Goal: Navigation & Orientation: Find specific page/section

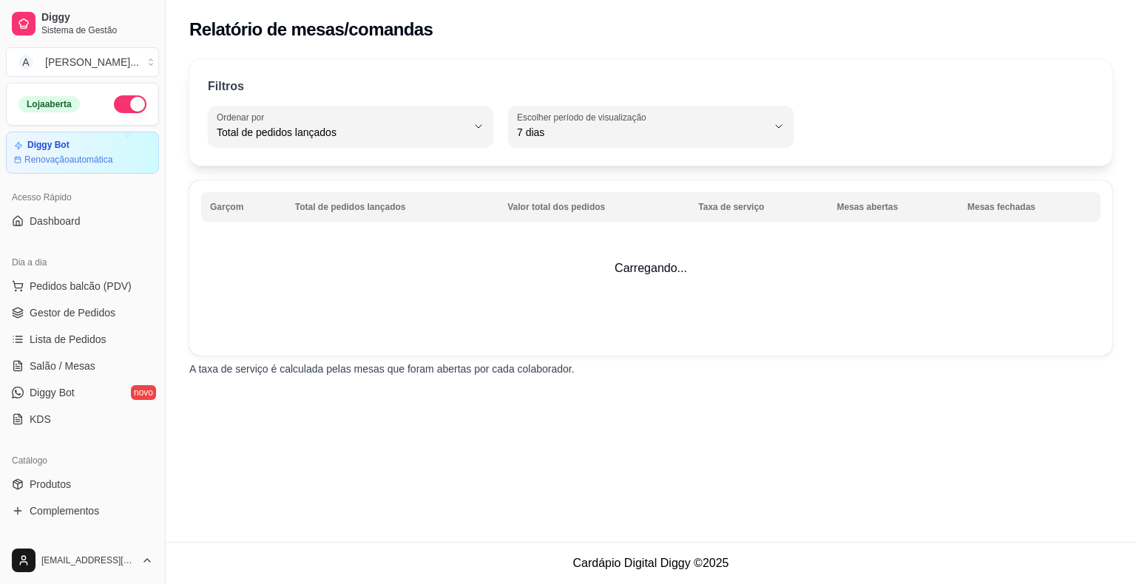
select select "TOTAL_OF_ORDERS"
select select "7"
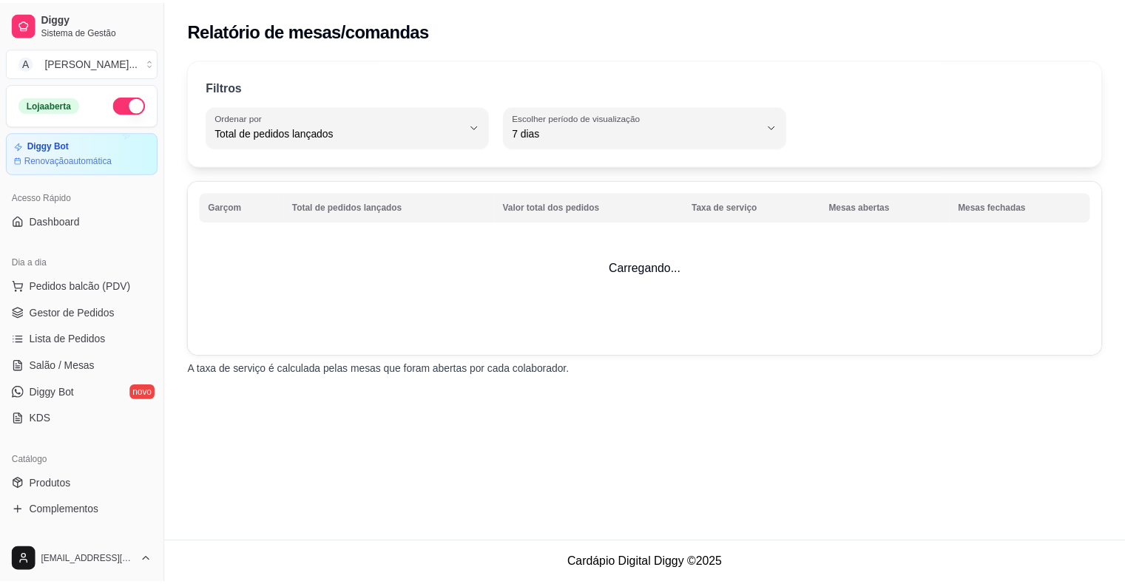
scroll to position [405, 0]
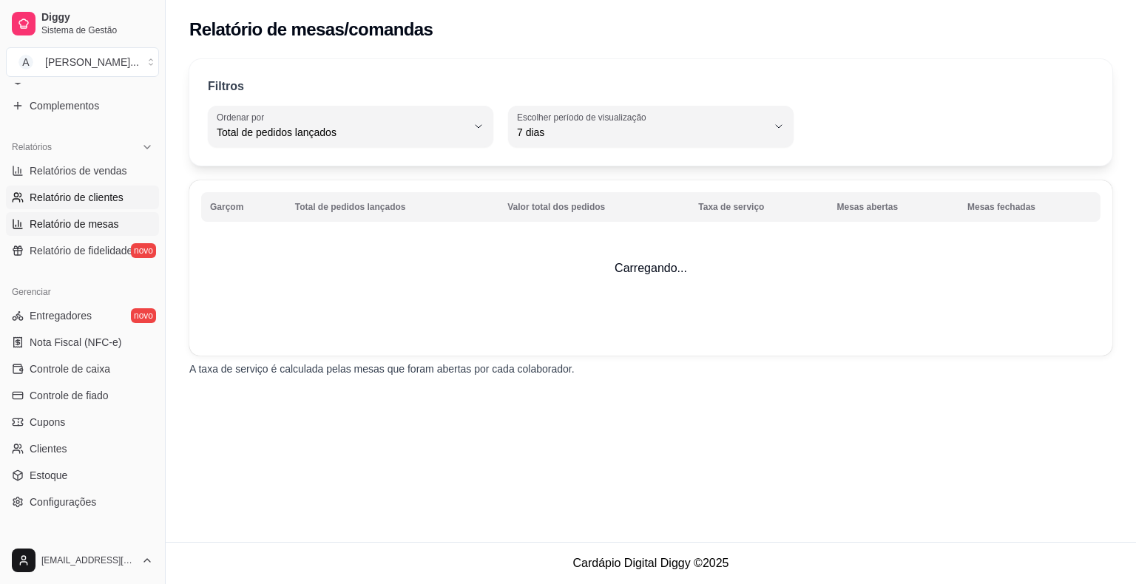
click at [69, 193] on span "Relatório de clientes" at bounding box center [77, 197] width 94 height 15
select select "30"
select select "HIGHEST_TOTAL_SPENT_WITH_ORDERS"
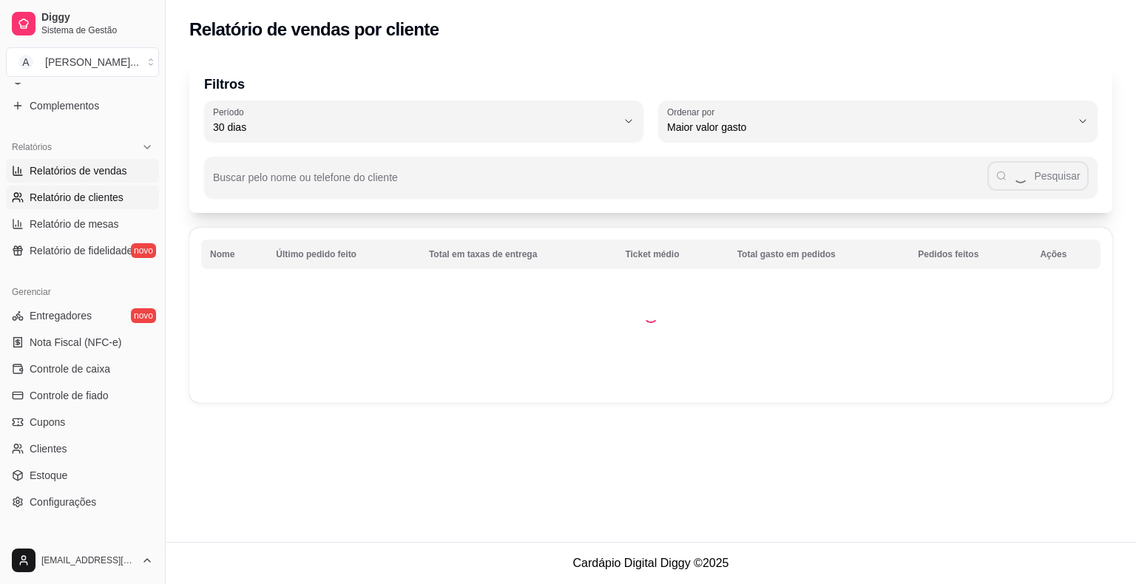
click at [74, 167] on span "Relatórios de vendas" at bounding box center [79, 171] width 98 height 15
select select "ALL"
select select "0"
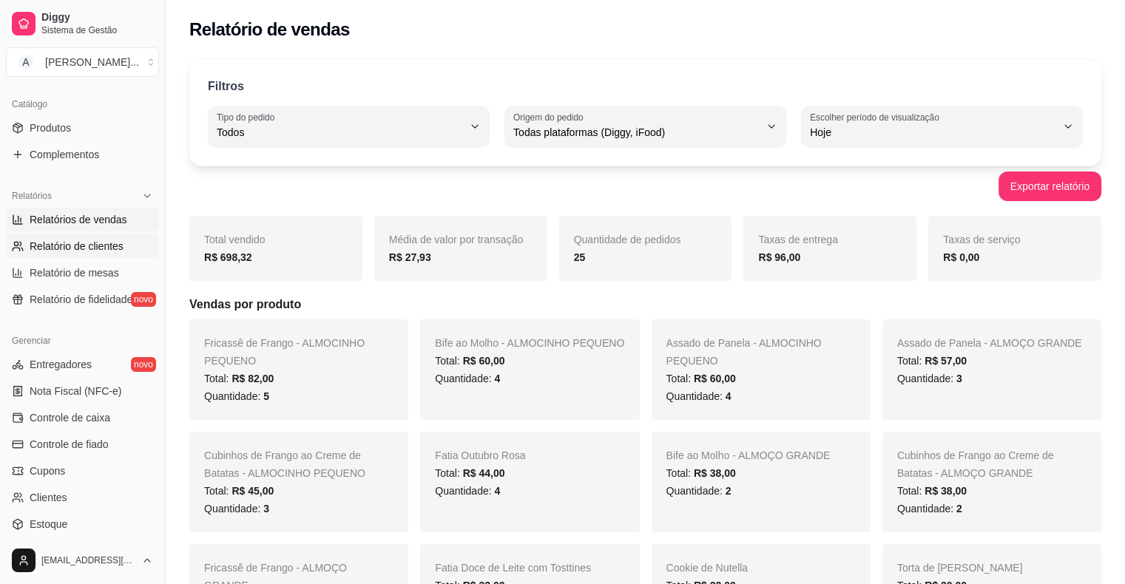
scroll to position [331, 0]
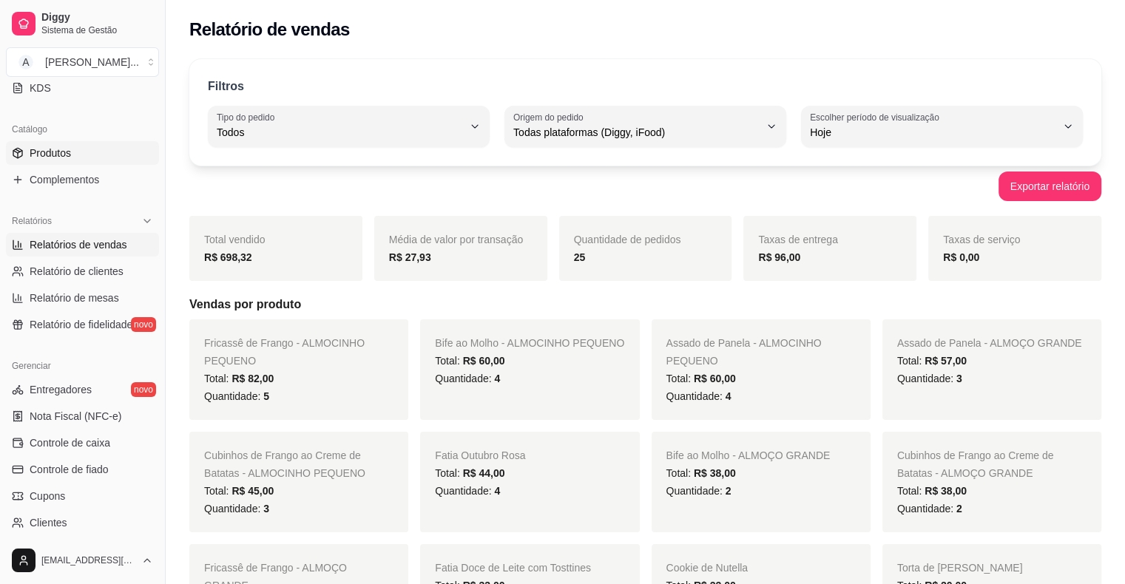
click at [68, 152] on span "Produtos" at bounding box center [50, 153] width 41 height 15
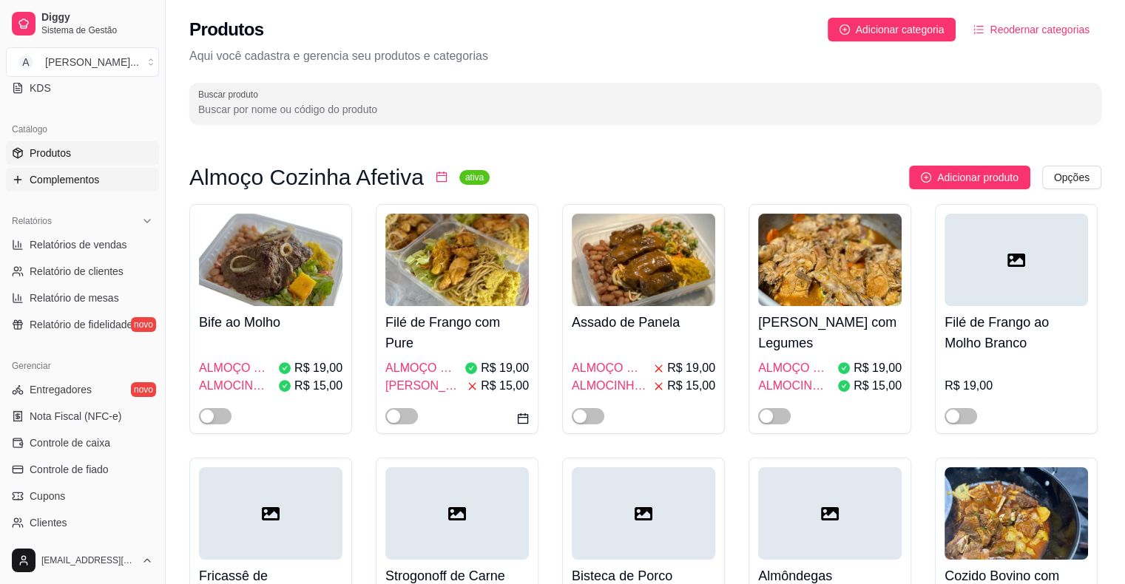
click at [71, 170] on link "Complementos" at bounding box center [82, 180] width 153 height 24
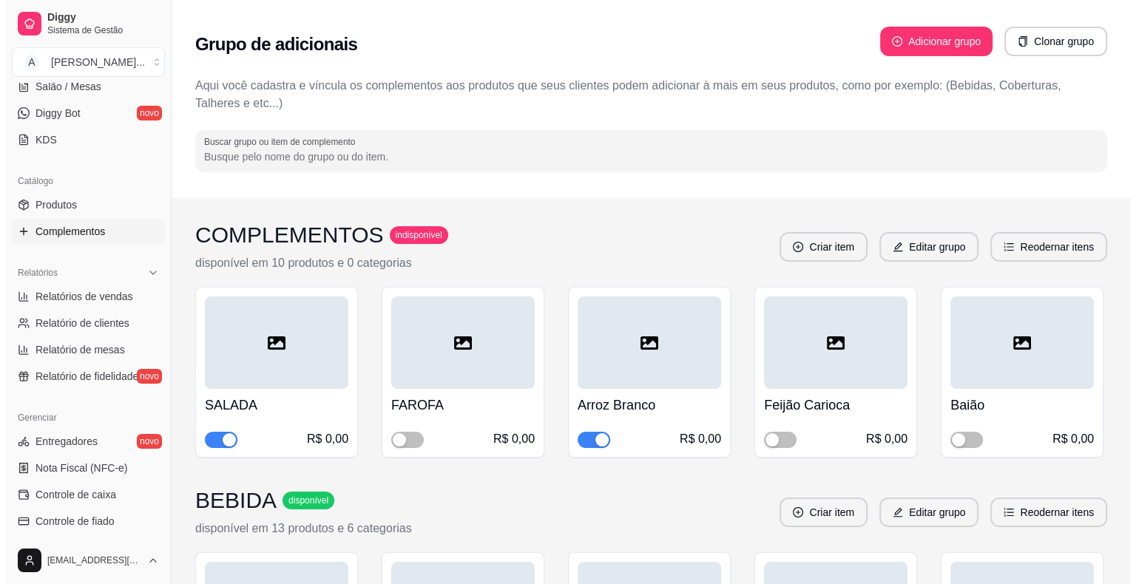
scroll to position [257, 0]
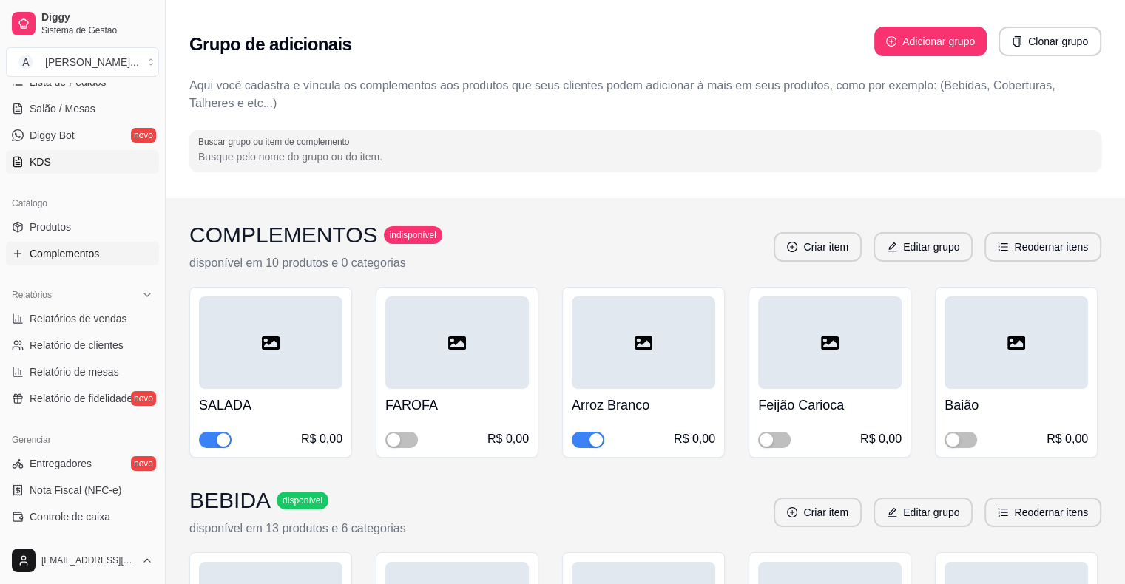
click at [65, 159] on link "KDS" at bounding box center [82, 162] width 153 height 24
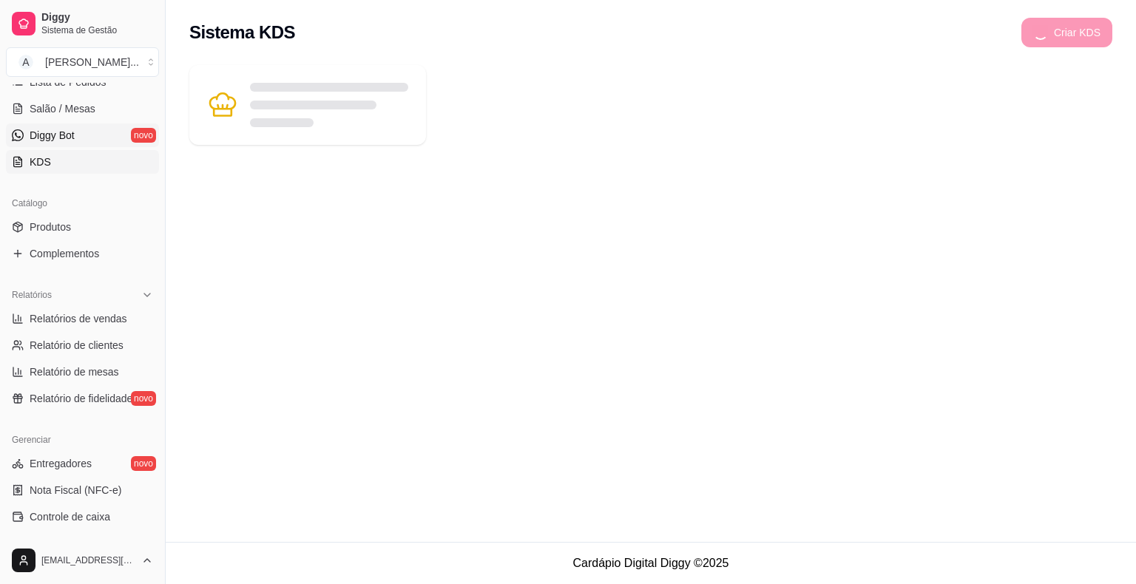
click at [67, 141] on span "Diggy Bot" at bounding box center [52, 135] width 45 height 15
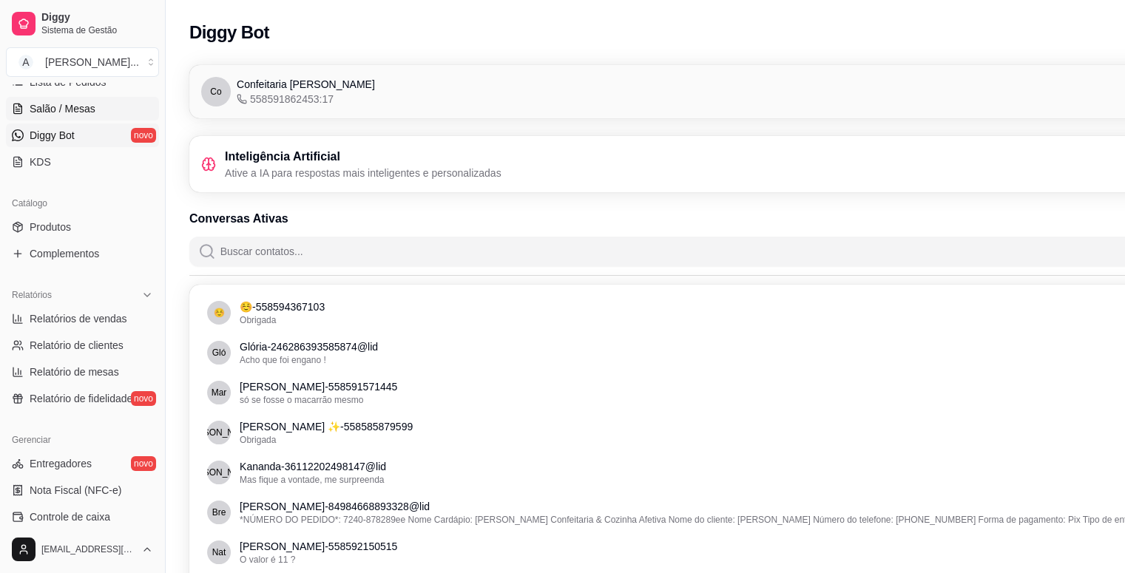
click at [62, 105] on span "Salão / Mesas" at bounding box center [63, 108] width 66 height 15
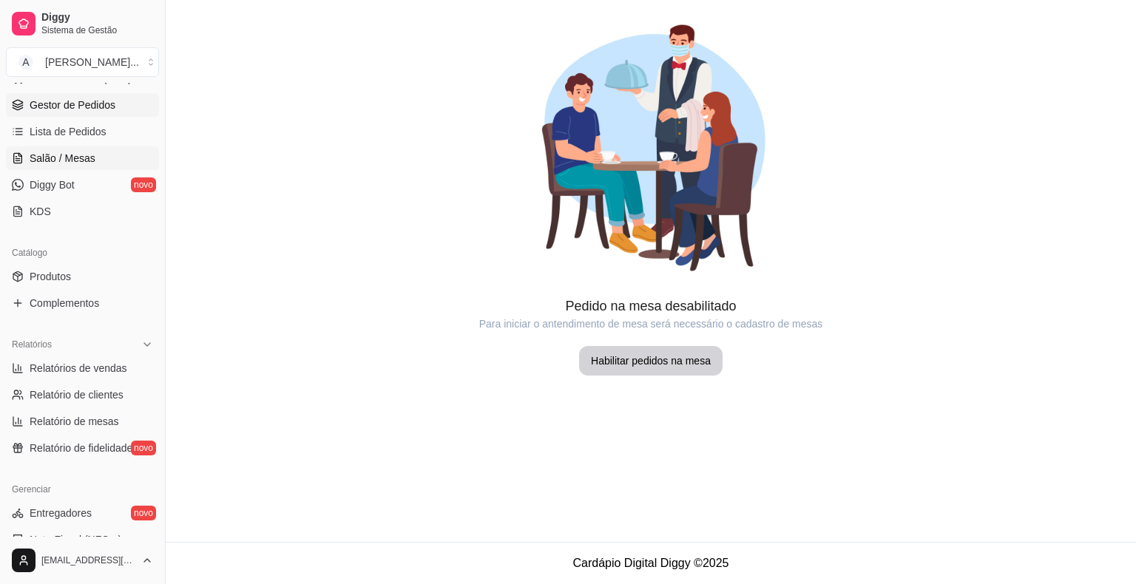
scroll to position [183, 0]
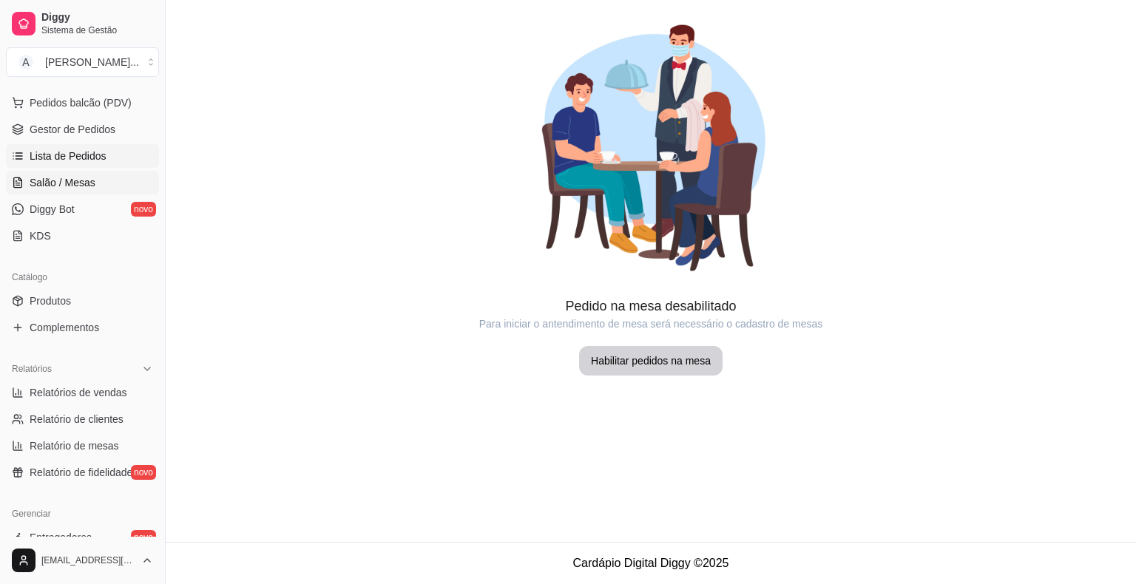
click at [81, 160] on span "Lista de Pedidos" at bounding box center [68, 156] width 77 height 15
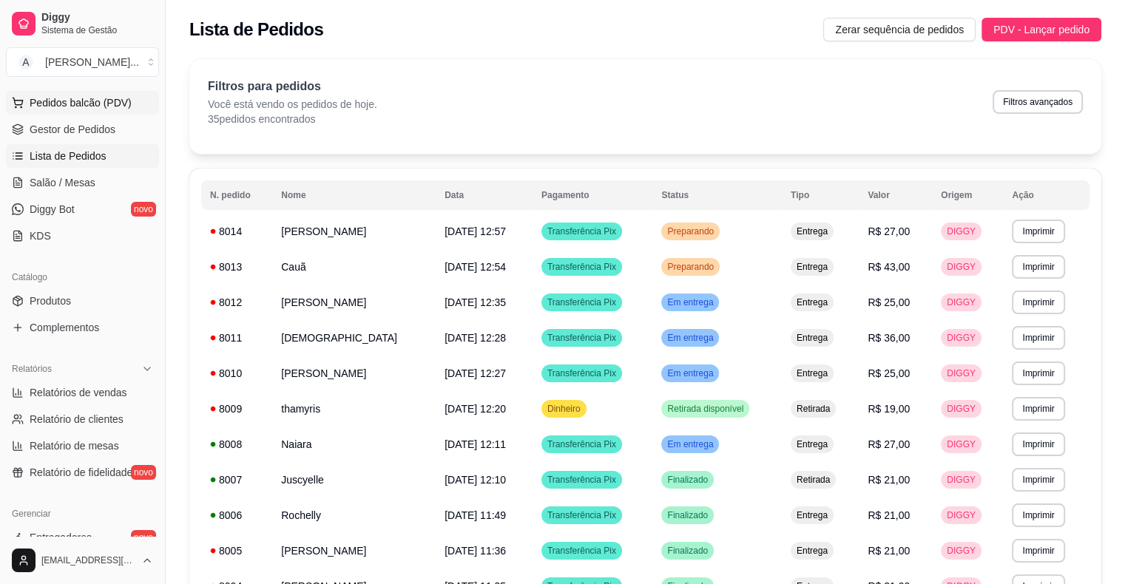
click at [84, 110] on button "Pedidos balcão (PDV)" at bounding box center [82, 103] width 153 height 24
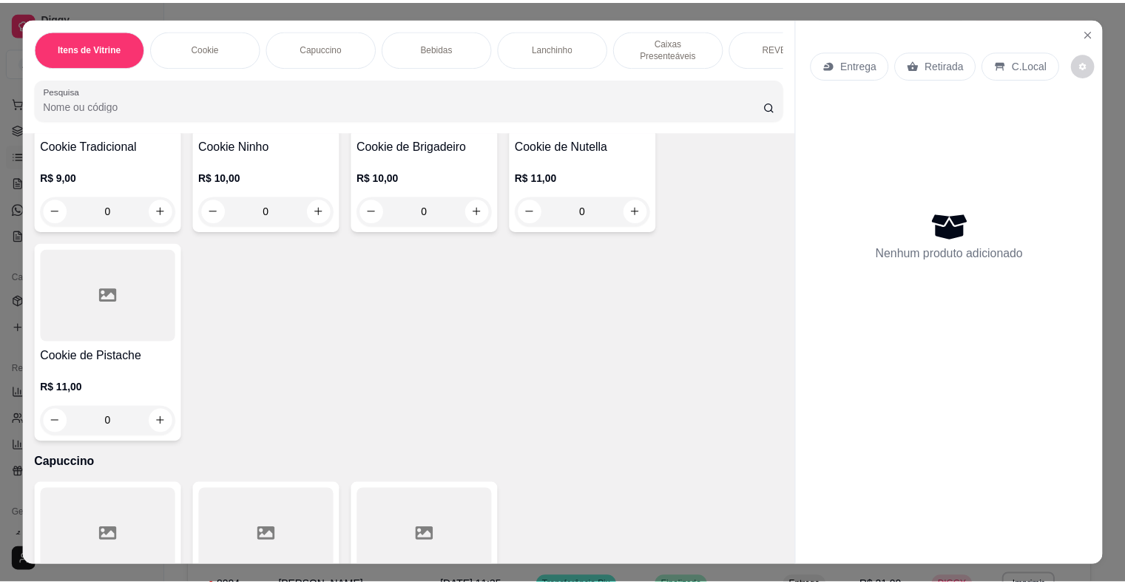
scroll to position [738, 0]
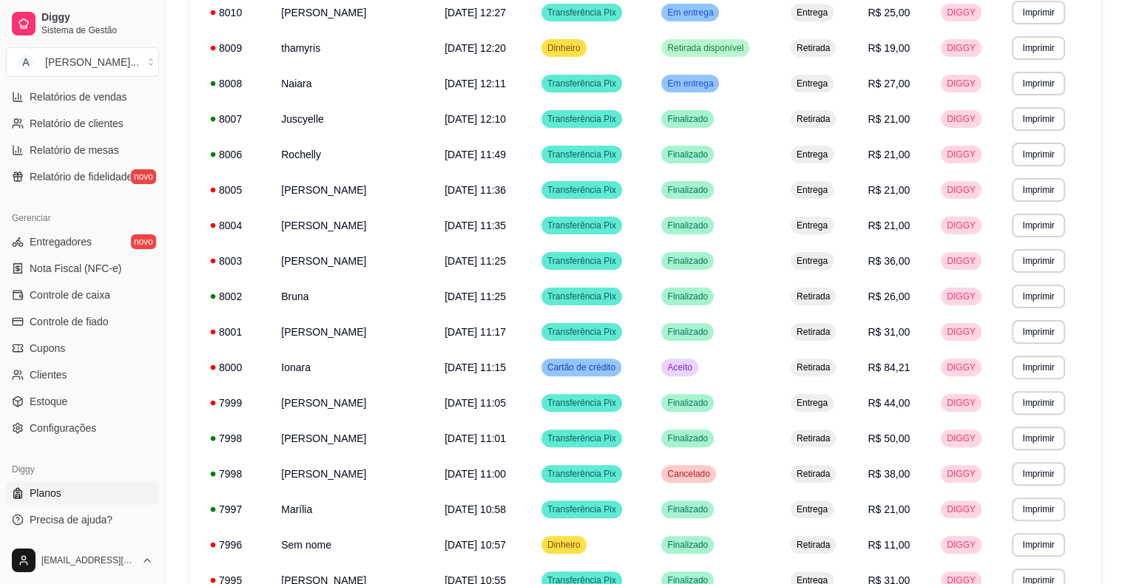
scroll to position [444, 0]
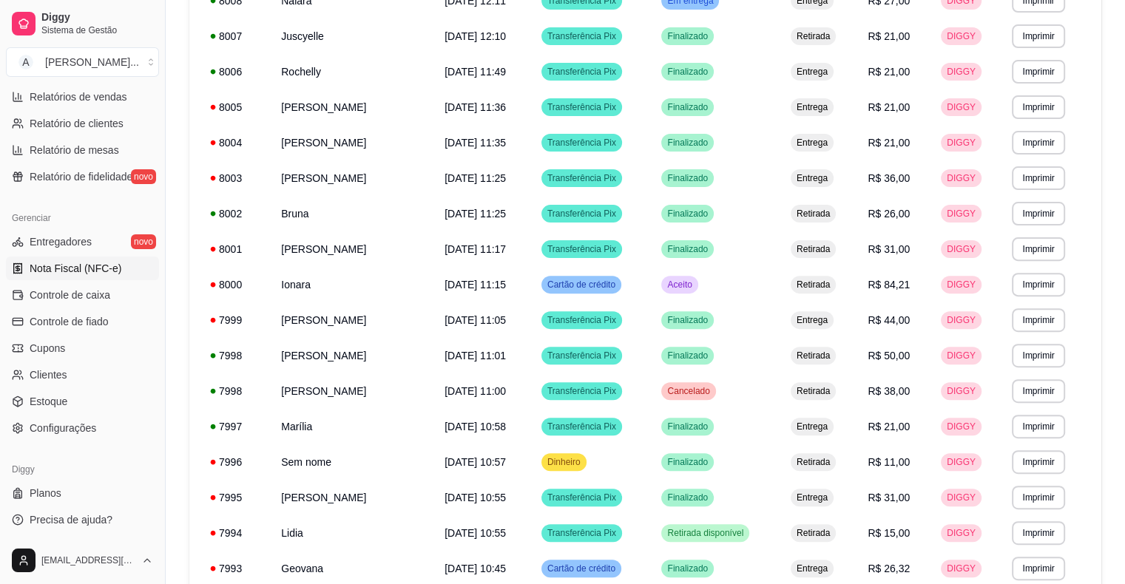
click at [53, 265] on span "Nota Fiscal (NFC-e)" at bounding box center [76, 268] width 92 height 15
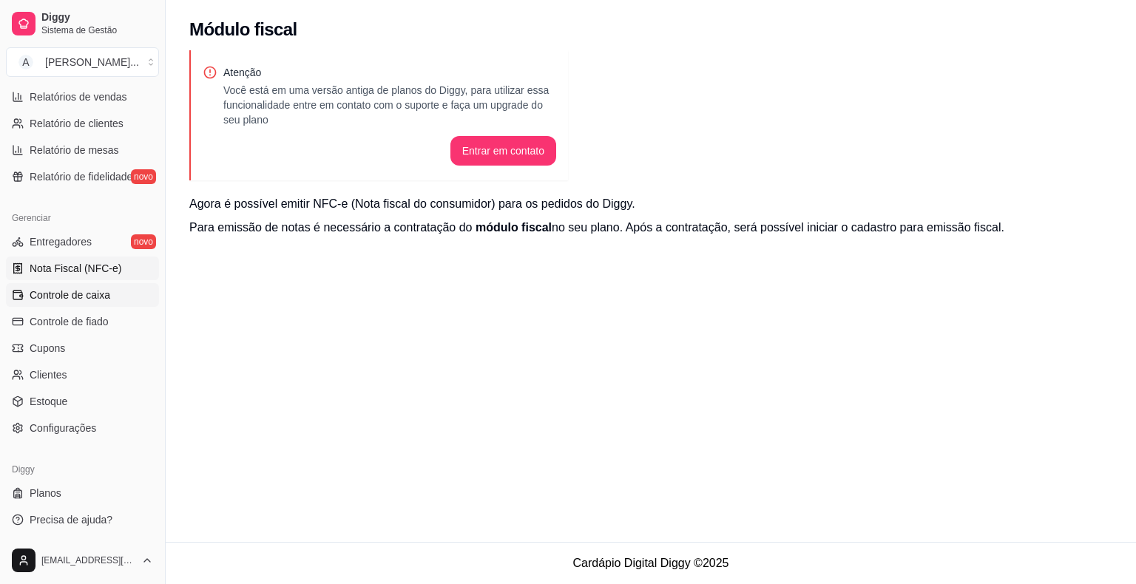
click at [67, 297] on span "Controle de caixa" at bounding box center [70, 295] width 81 height 15
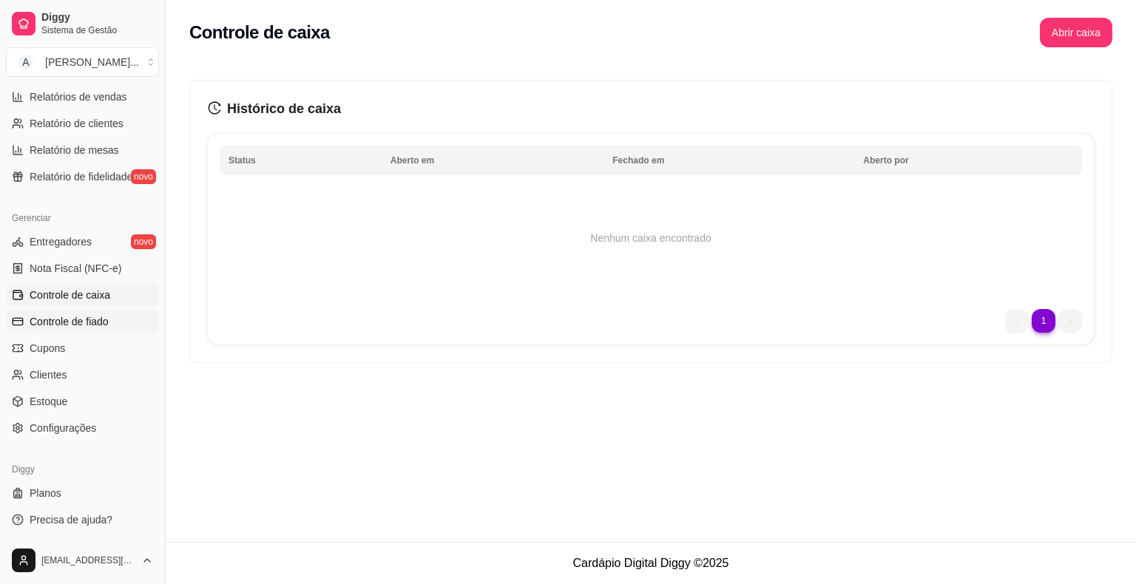
click at [75, 321] on span "Controle de fiado" at bounding box center [69, 321] width 79 height 15
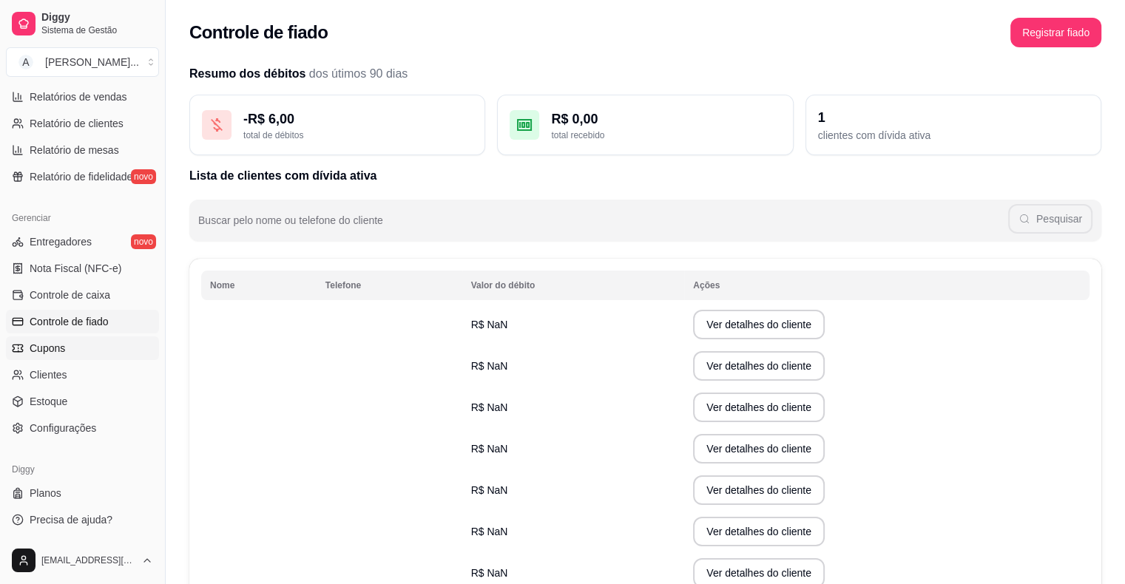
click at [50, 354] on span "Cupons" at bounding box center [48, 348] width 36 height 15
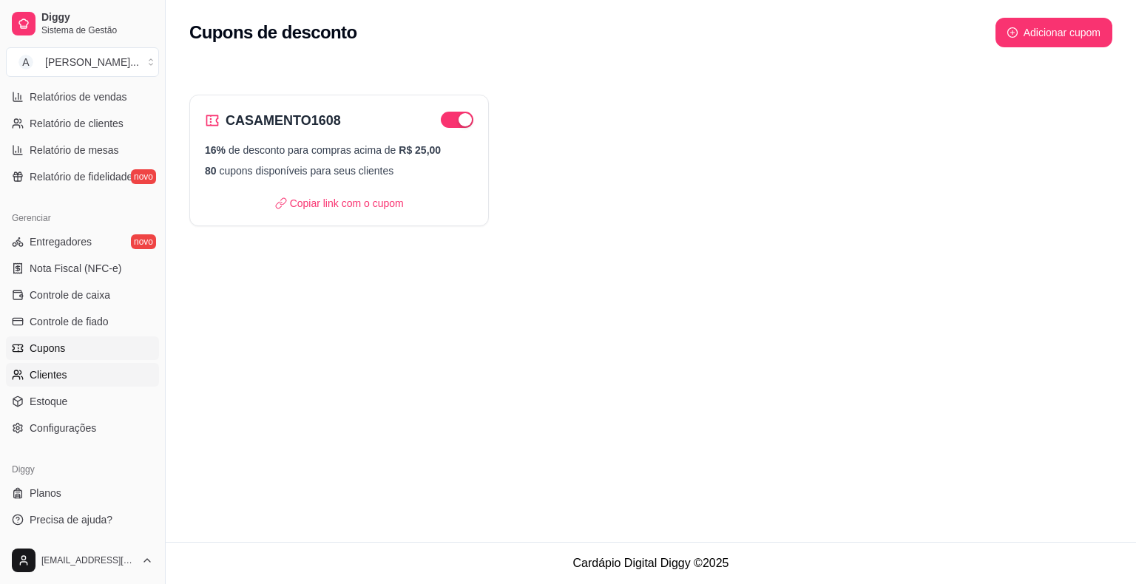
click at [42, 379] on span "Clientes" at bounding box center [49, 375] width 38 height 15
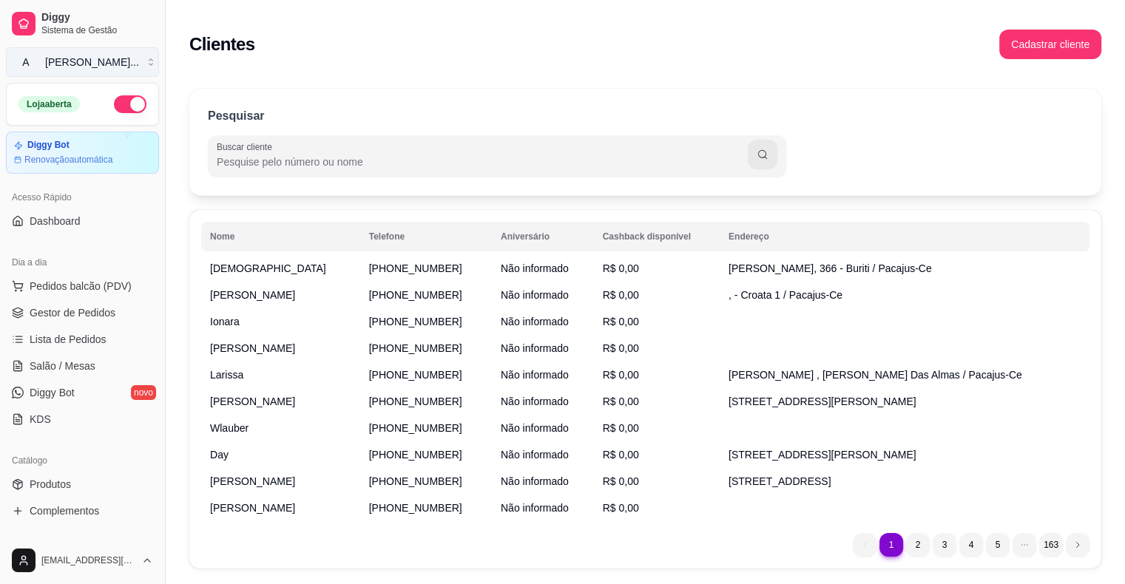
click at [70, 68] on div "[PERSON_NAME] ..." at bounding box center [92, 62] width 94 height 15
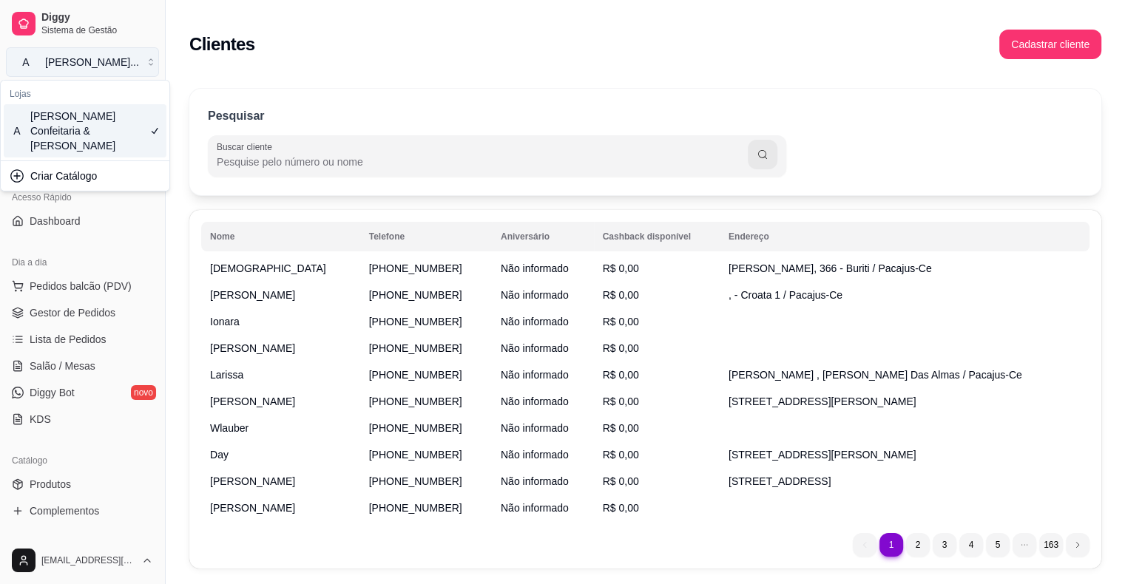
click at [75, 49] on button "A [PERSON_NAME] ..." at bounding box center [82, 62] width 153 height 30
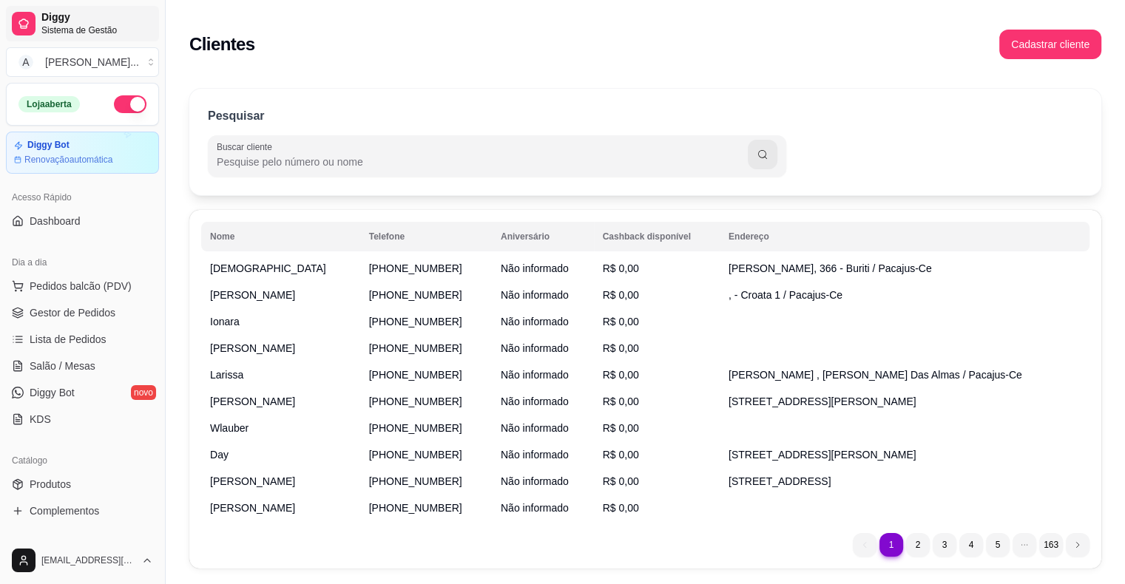
click at [68, 13] on span "Diggy" at bounding box center [97, 17] width 112 height 13
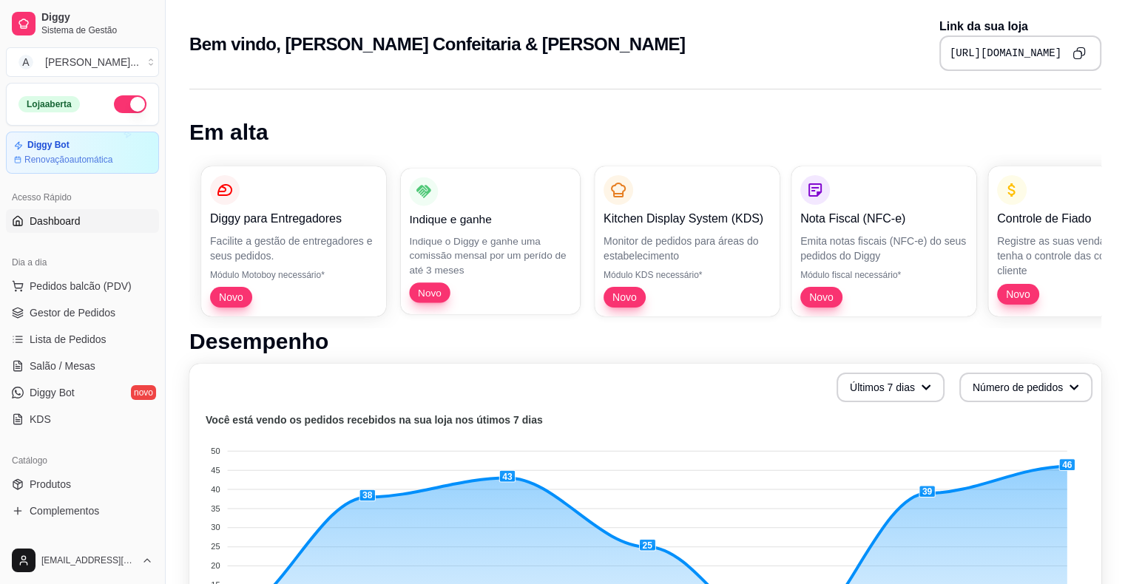
click at [505, 231] on div "Indique e ganhe Indique o Diggy e ganhe uma comissão mensal por um perído de at…" at bounding box center [490, 241] width 162 height 126
click at [1098, 283] on p "Novo" at bounding box center [1081, 293] width 162 height 20
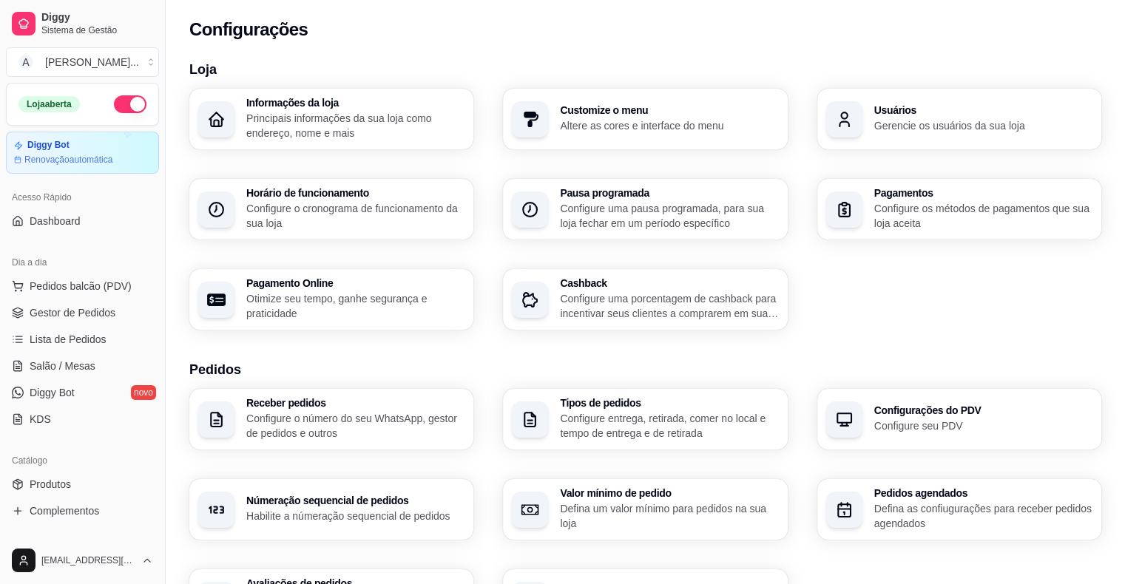
click at [679, 428] on p "Configure entrega, retirada, comer no local e tempo de entrega e de retirada" at bounding box center [669, 426] width 218 height 30
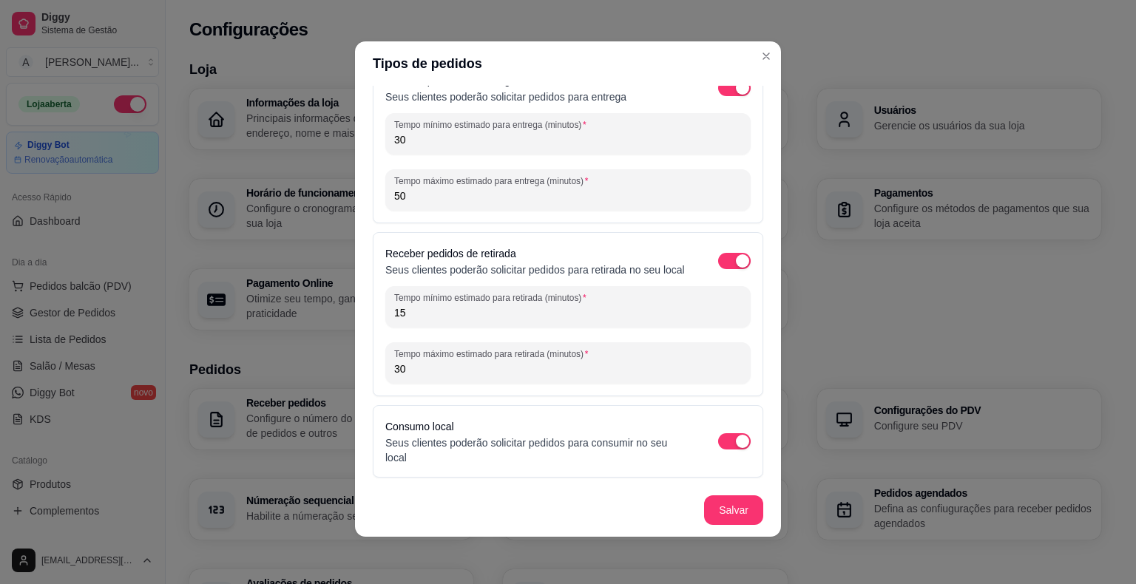
scroll to position [46, 0]
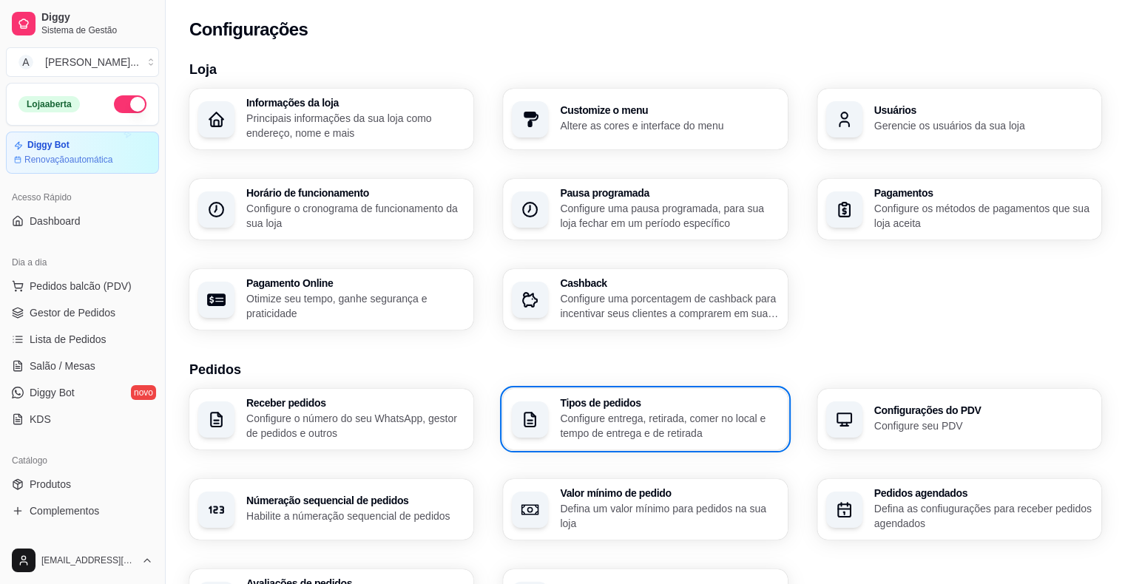
click at [411, 439] on p "Configure o número do seu WhatsApp, gestor de pedidos e outros" at bounding box center [355, 426] width 218 height 30
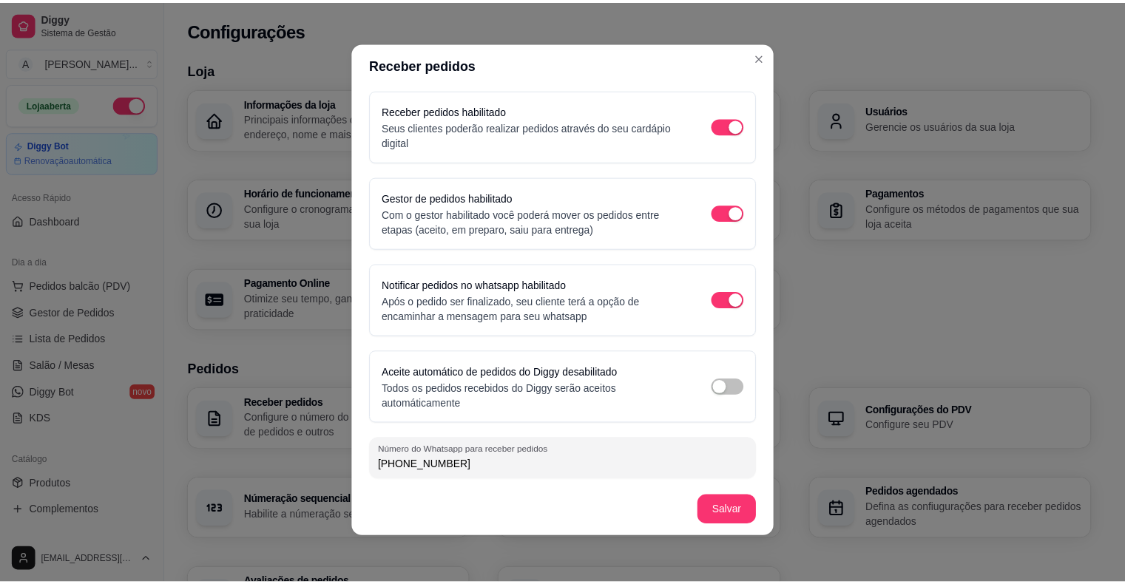
scroll to position [3, 0]
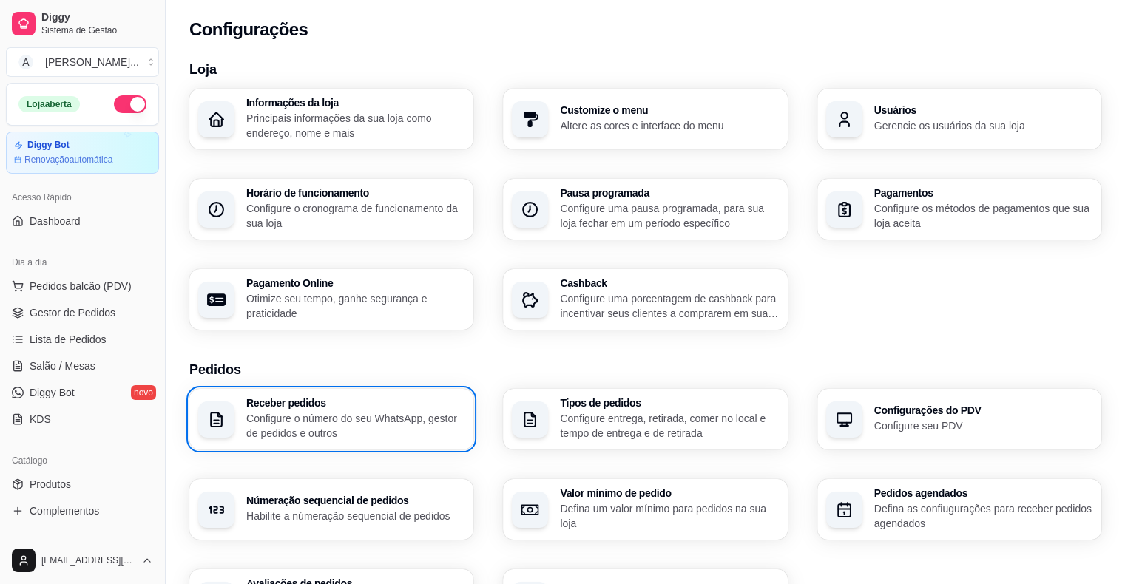
click at [340, 496] on h3 "Númeração sequencial de pedidos" at bounding box center [355, 501] width 218 height 10
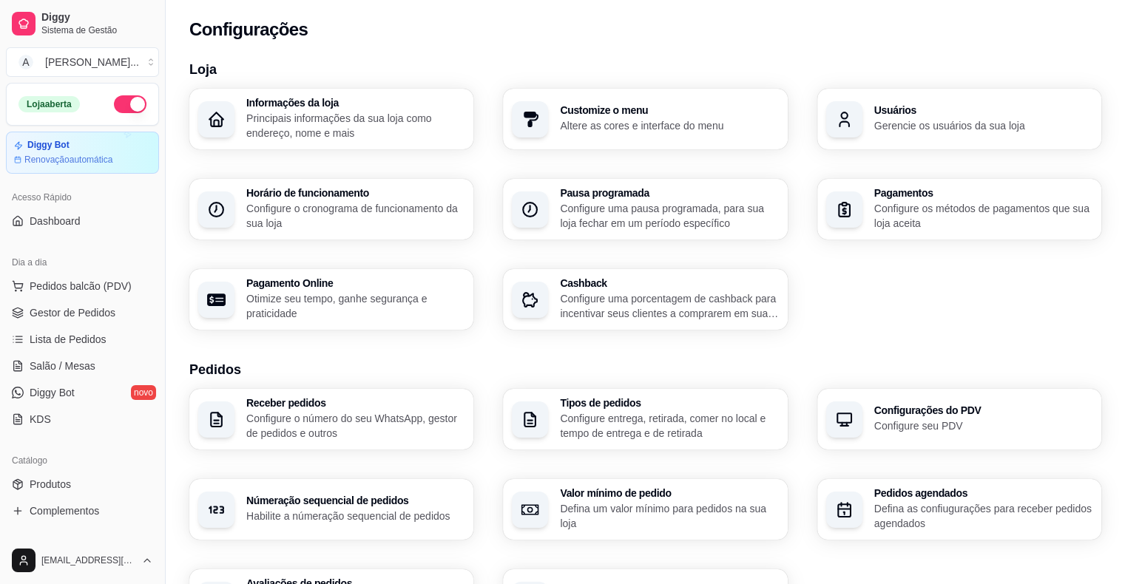
click at [653, 497] on h3 "Valor mínimo de pedido" at bounding box center [669, 493] width 218 height 10
click at [892, 500] on div "Pedidos agendados Defina as confiugurações para receber pedidos agendados" at bounding box center [983, 509] width 218 height 43
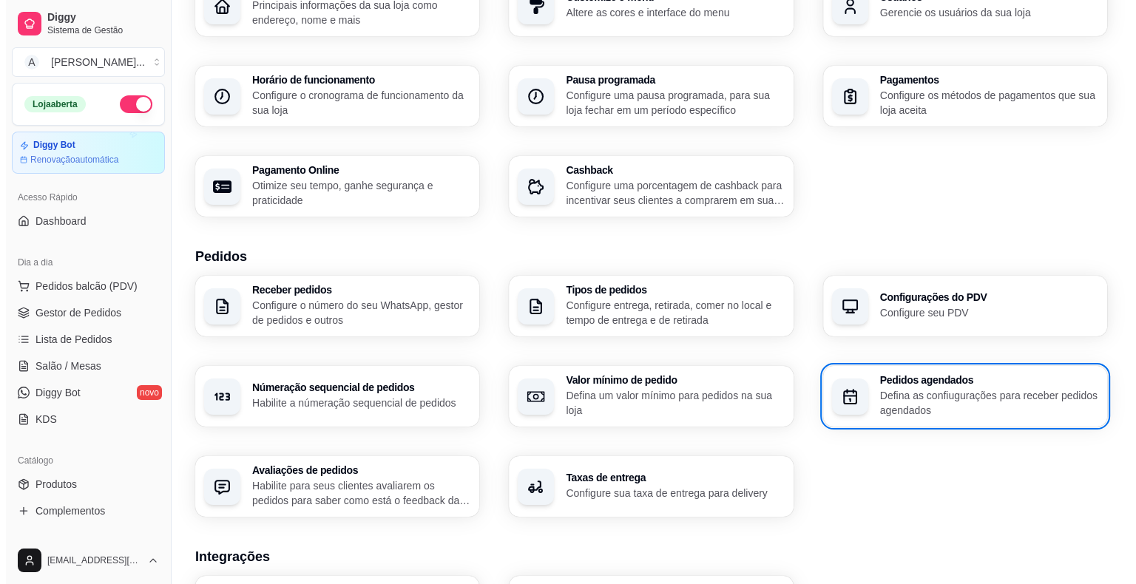
scroll to position [148, 0]
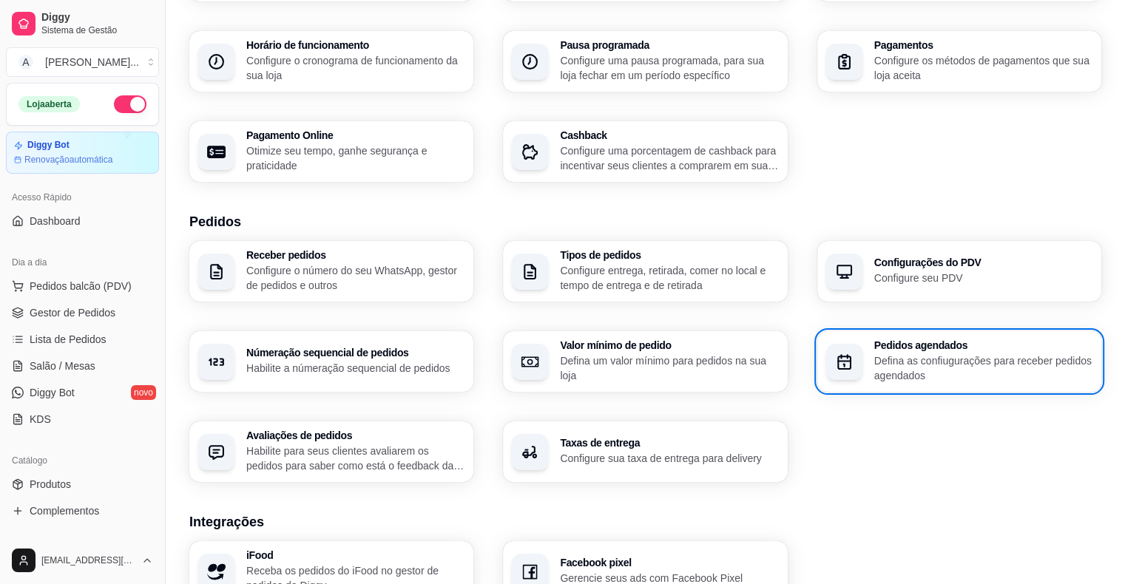
click at [358, 463] on p "Habilite para seus clientes avaliarem os pedidos para saber como está o feedbac…" at bounding box center [355, 459] width 218 height 30
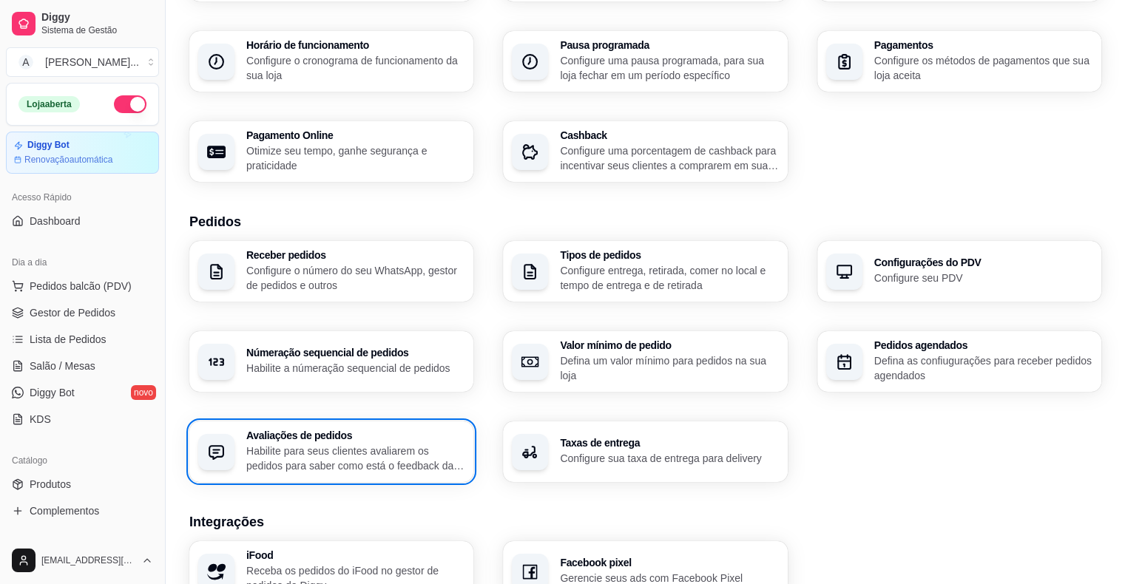
click at [616, 464] on p "Configure sua taxa de entrega para delivery" at bounding box center [669, 458] width 218 height 15
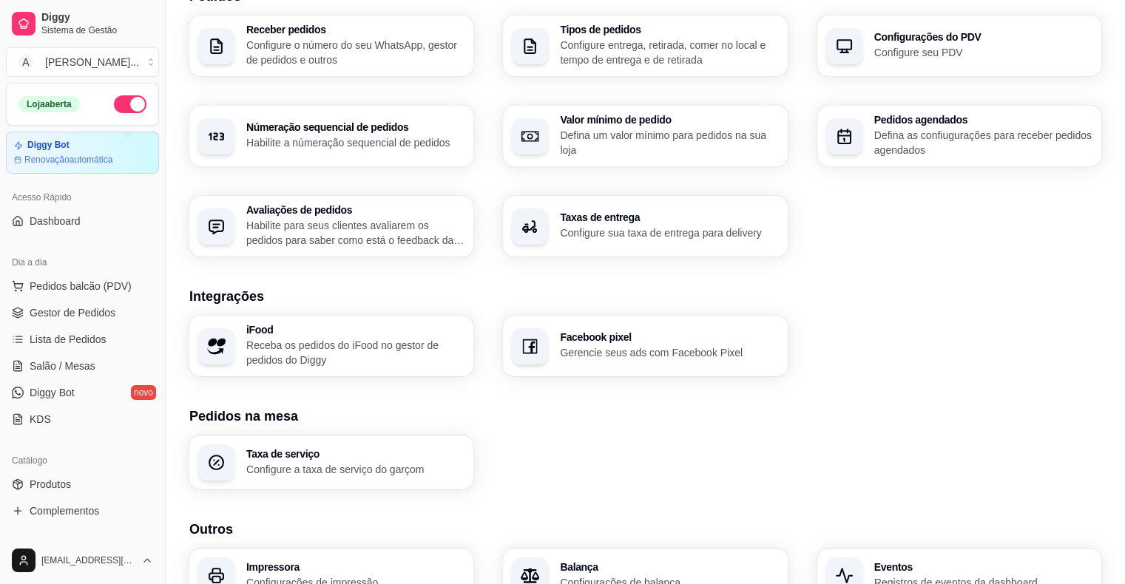
scroll to position [451, 0]
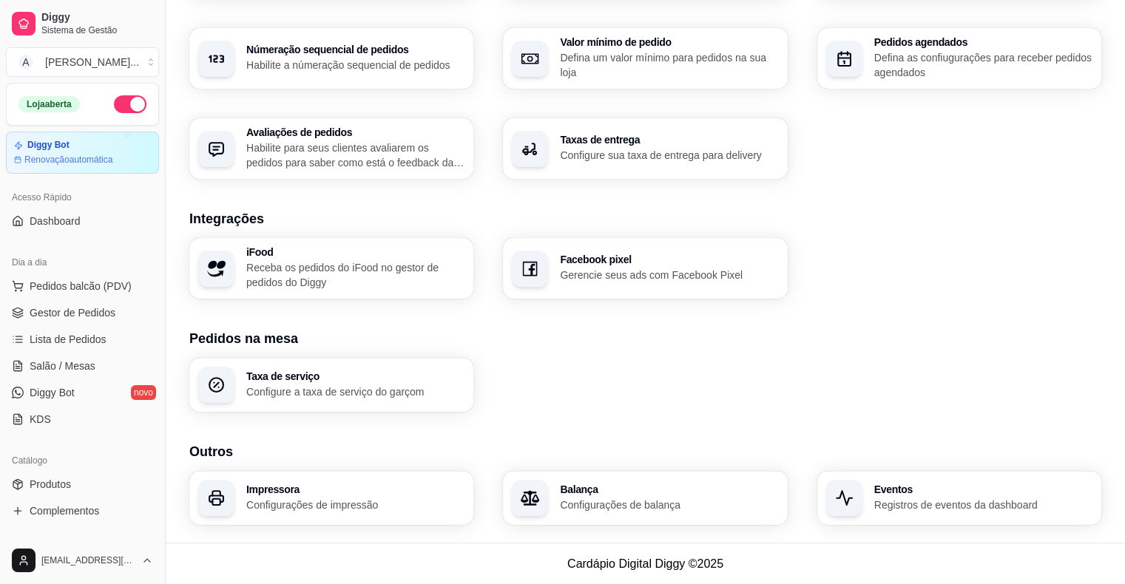
click at [361, 394] on p "Configure a taxa de serviço do garçom" at bounding box center [355, 392] width 218 height 15
click at [393, 507] on p "Configurações de impressão" at bounding box center [355, 505] width 218 height 15
click at [564, 486] on h3 "Balança" at bounding box center [669, 490] width 212 height 10
click at [919, 505] on p "Registros de eventos da dashboard" at bounding box center [983, 505] width 218 height 15
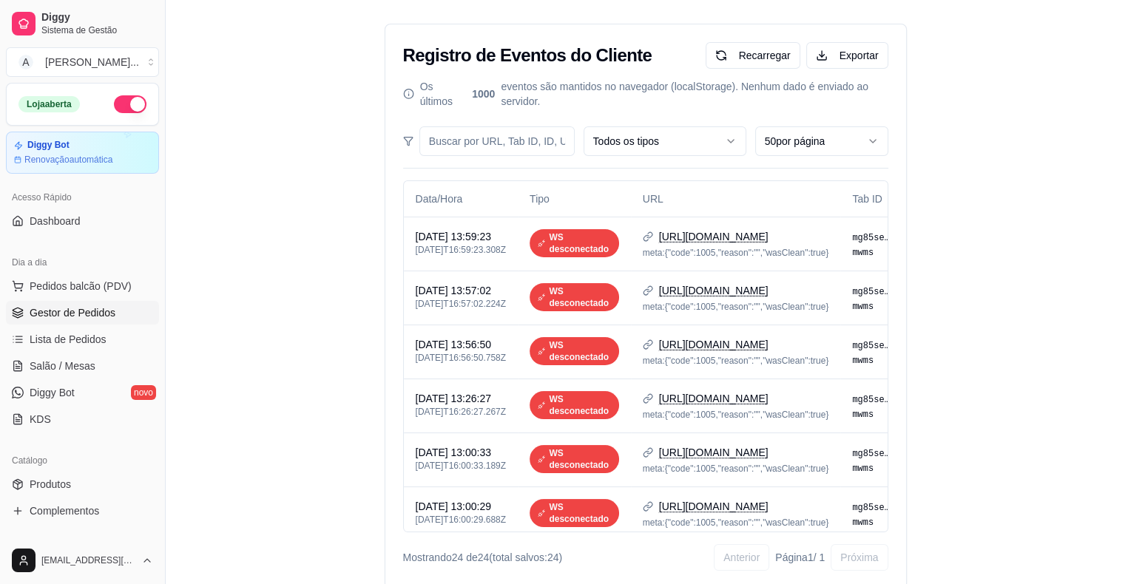
click at [64, 315] on span "Gestor de Pedidos" at bounding box center [73, 313] width 86 height 15
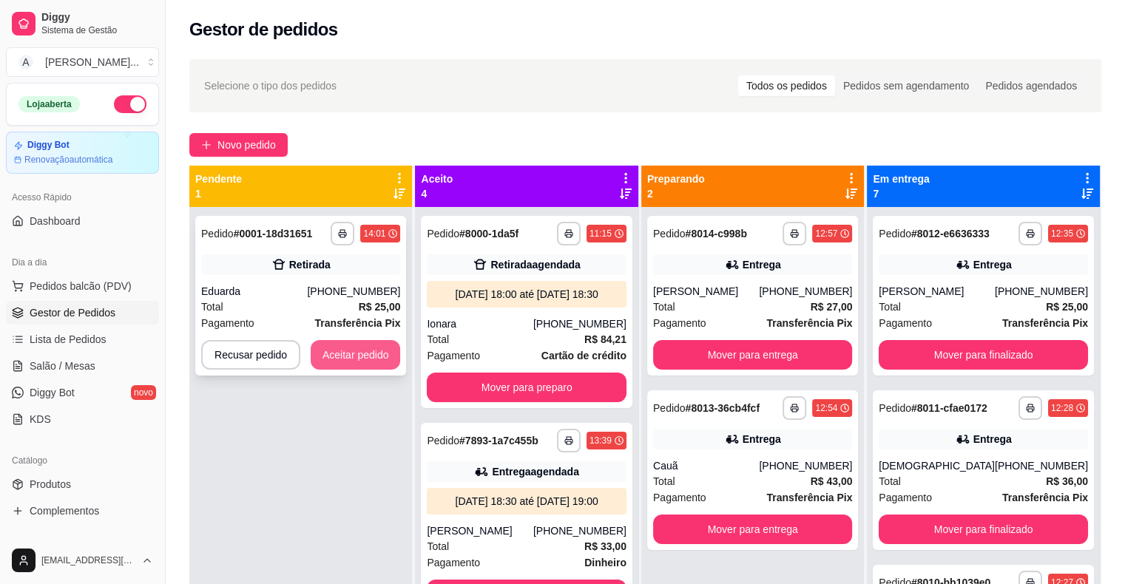
click at [351, 351] on button "Aceitar pedido" at bounding box center [356, 355] width 90 height 30
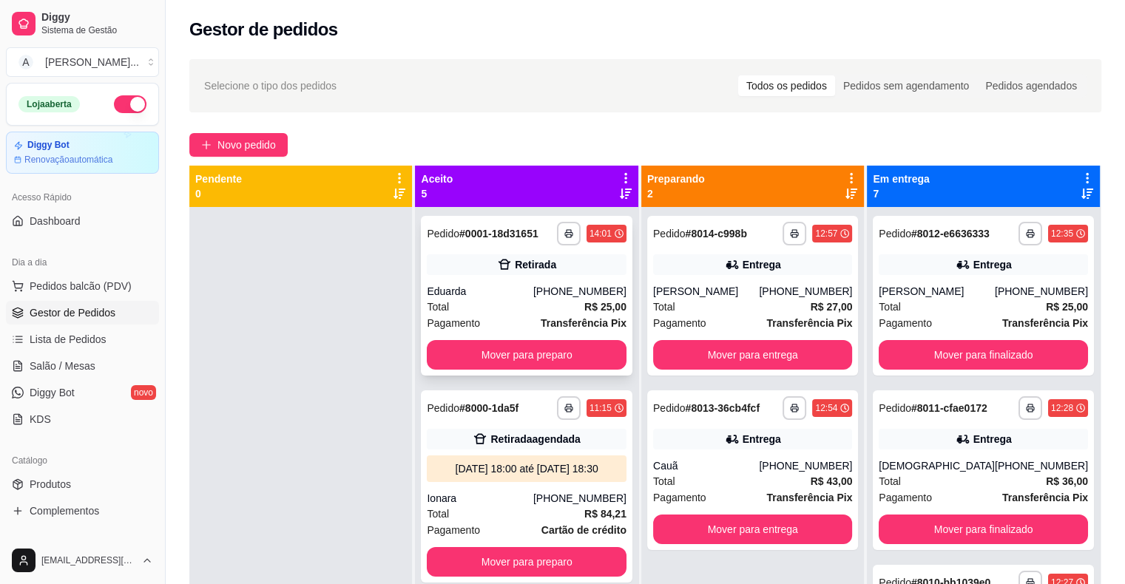
click at [554, 250] on div "**********" at bounding box center [526, 296] width 211 height 160
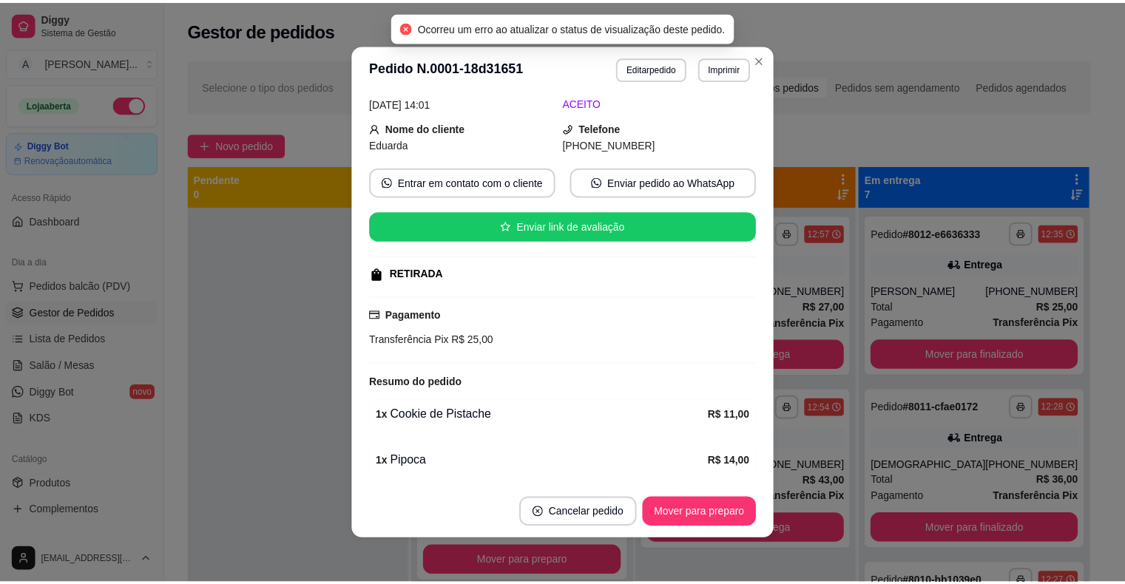
scroll to position [119, 0]
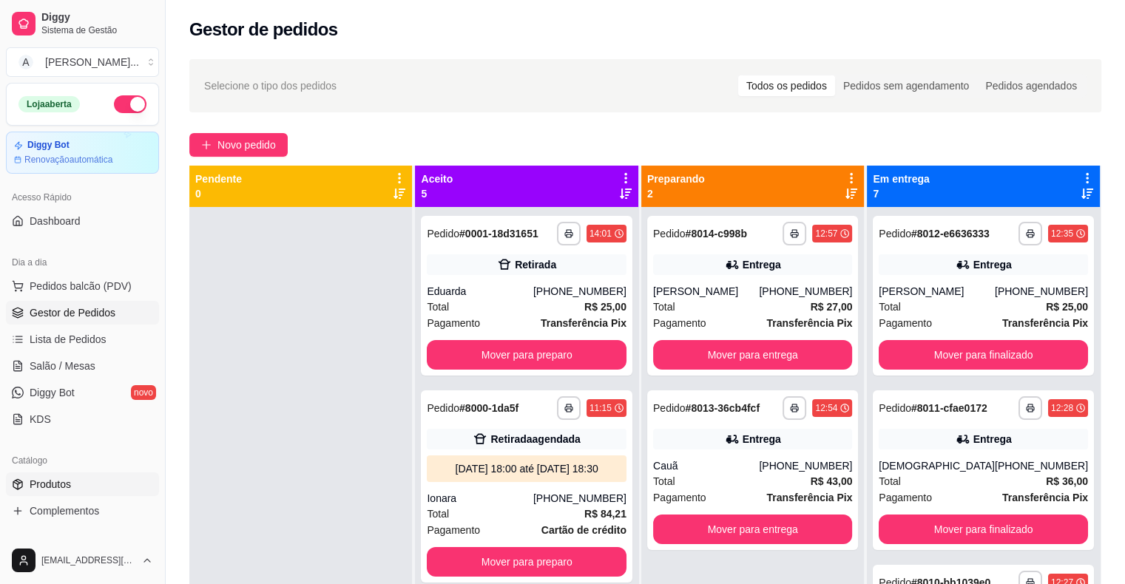
click at [67, 482] on span "Produtos" at bounding box center [50, 484] width 41 height 15
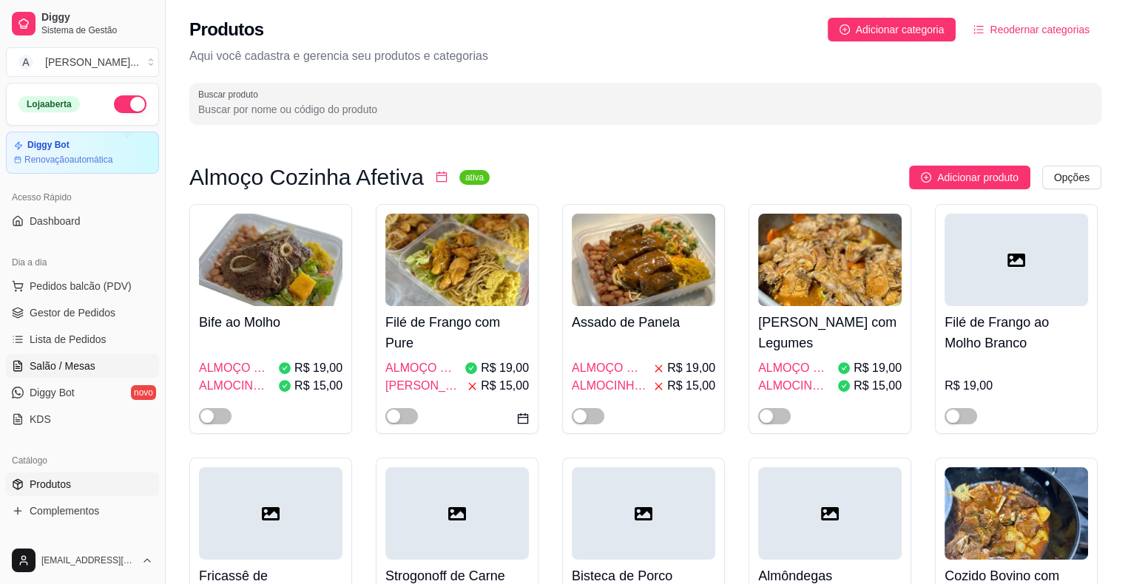
click at [60, 360] on span "Salão / Mesas" at bounding box center [63, 366] width 66 height 15
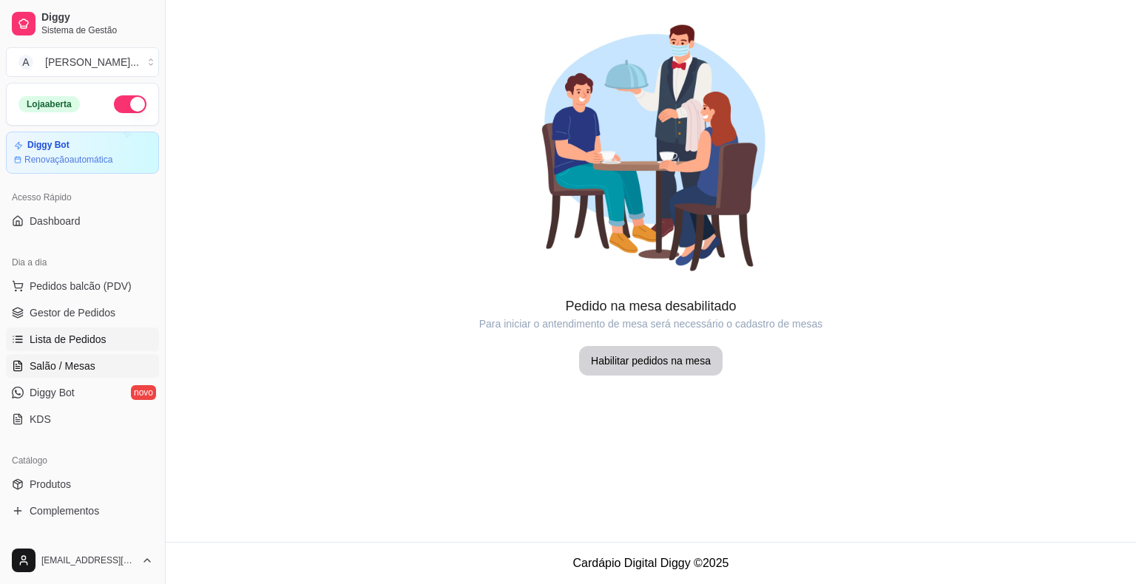
click at [63, 341] on span "Lista de Pedidos" at bounding box center [68, 339] width 77 height 15
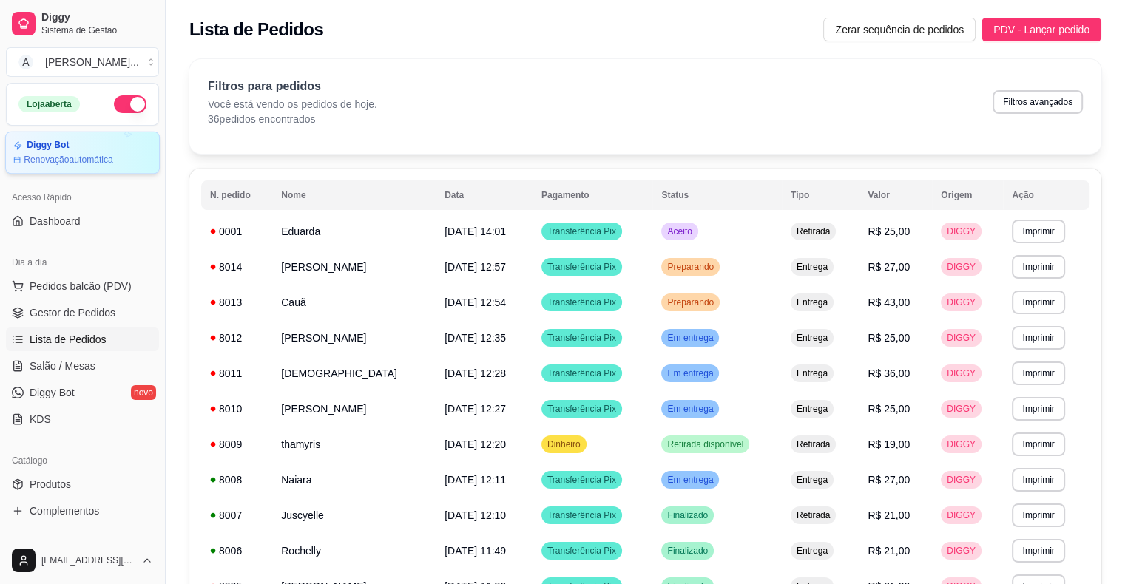
click at [24, 154] on article "Renovação automática" at bounding box center [69, 160] width 90 height 12
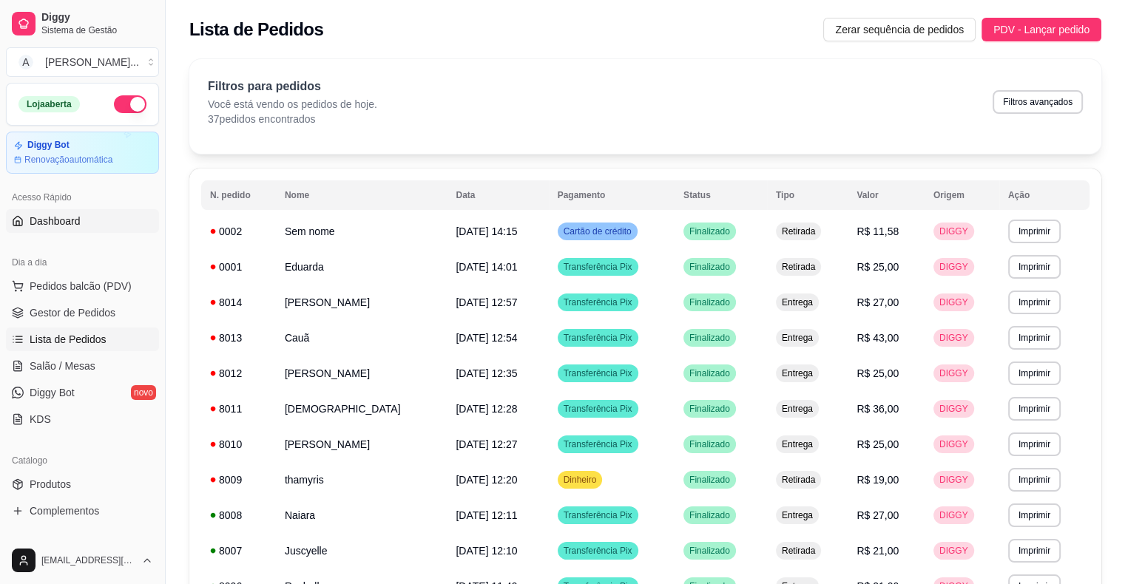
click at [65, 221] on span "Dashboard" at bounding box center [55, 221] width 51 height 15
